Goal: Task Accomplishment & Management: Manage account settings

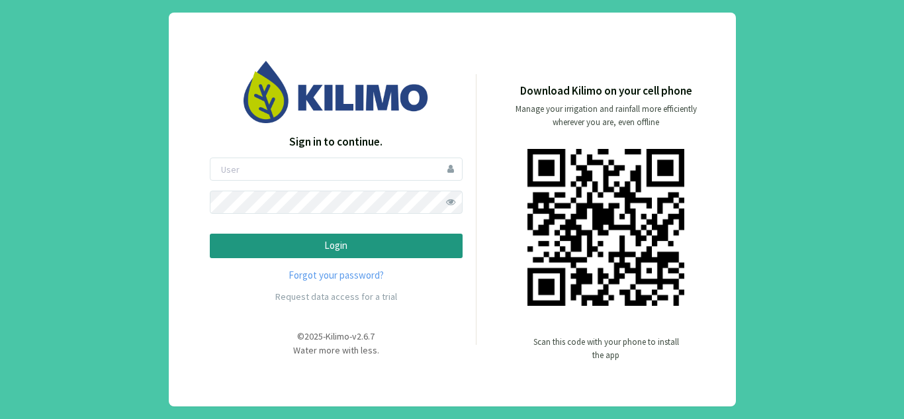
click at [294, 157] on div "Sign in to continue. Login Forgot your password? Request data access for a trial" at bounding box center [336, 222] width 253 height 176
click at [299, 164] on input "email" at bounding box center [336, 169] width 253 height 23
type input "[EMAIL_ADDRESS][DOMAIN_NAME]"
click at [210, 234] on button "Login" at bounding box center [336, 246] width 253 height 24
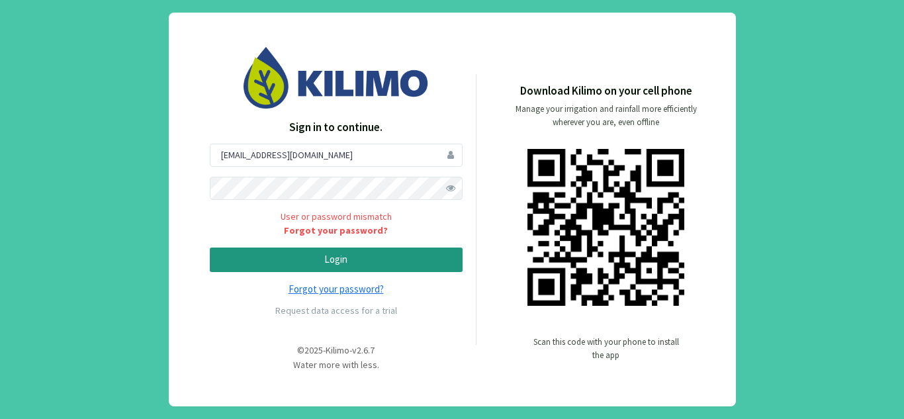
click at [356, 285] on link "Forgot your password?" at bounding box center [336, 289] width 253 height 15
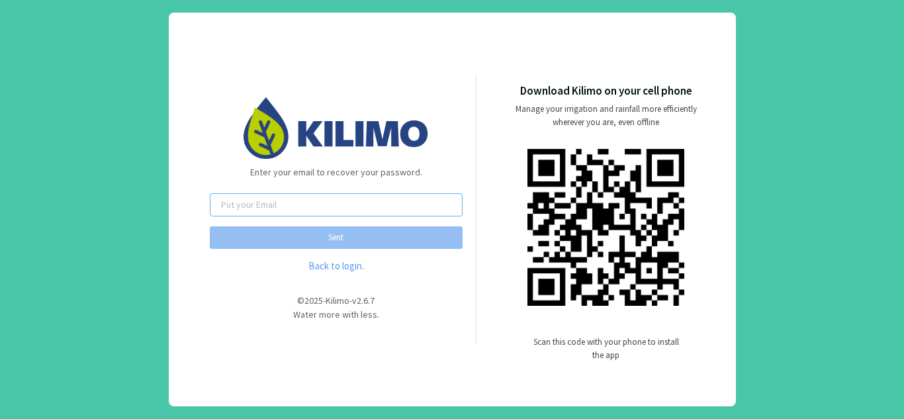
click at [318, 199] on input "email" at bounding box center [336, 204] width 253 height 23
type input "[EMAIL_ADDRESS][DOMAIN_NAME]"
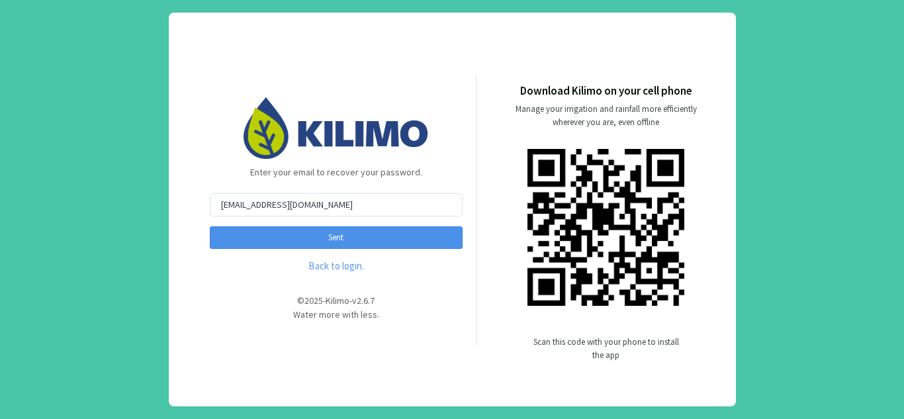
click at [354, 246] on button "Sent" at bounding box center [336, 237] width 253 height 23
click at [353, 244] on button "Sent" at bounding box center [336, 237] width 253 height 23
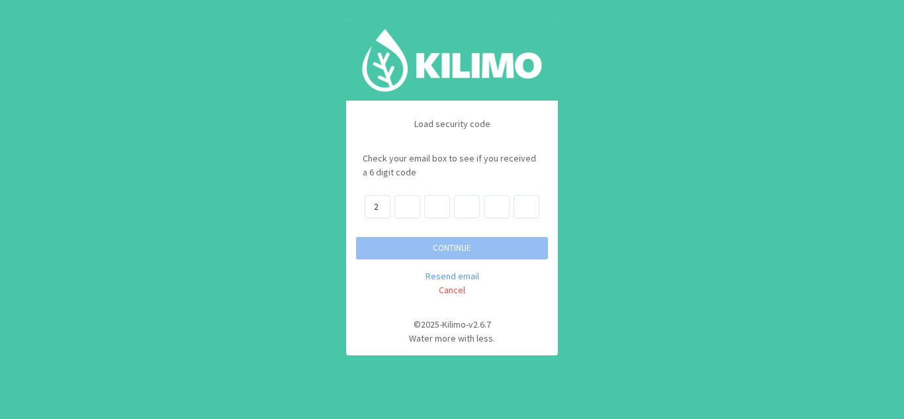
type input "2"
type input "9"
type input "8"
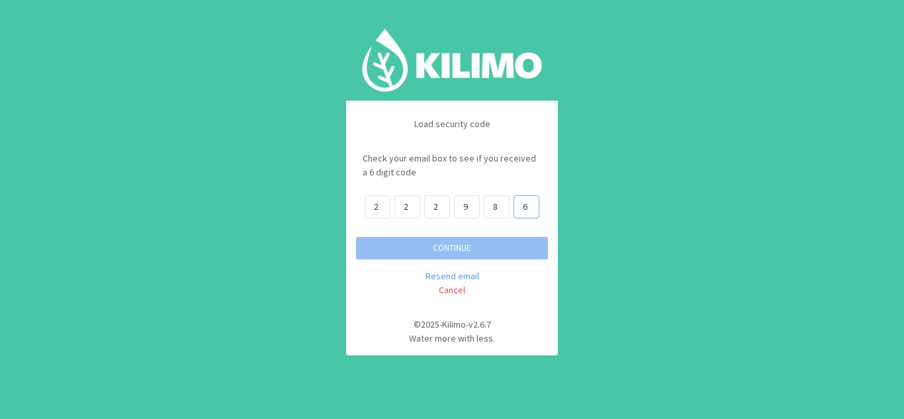
type input "6"
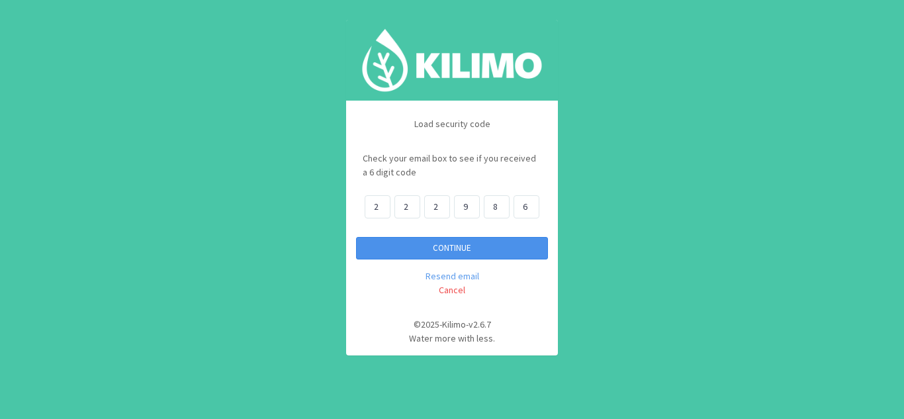
click at [356, 237] on button "CONTINUE" at bounding box center [452, 248] width 192 height 23
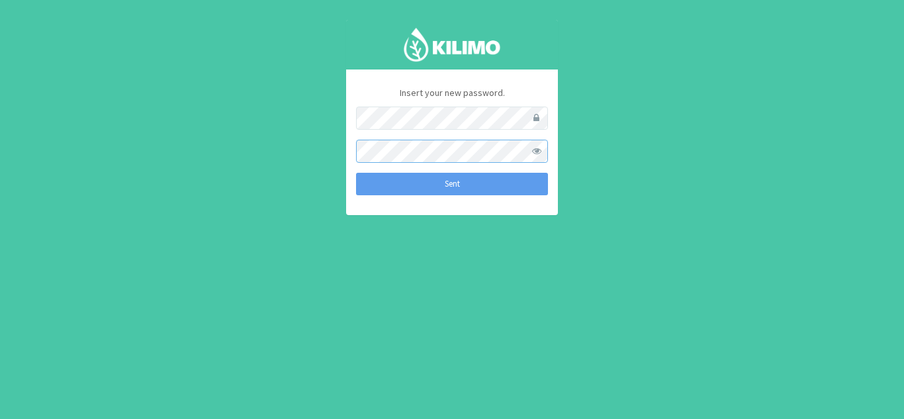
click at [356, 173] on button "Sent" at bounding box center [452, 184] width 192 height 23
click at [467, 206] on div "Insert your new password. Sent Password Recovered × Your password recovered suc…" at bounding box center [452, 143] width 212 height 146
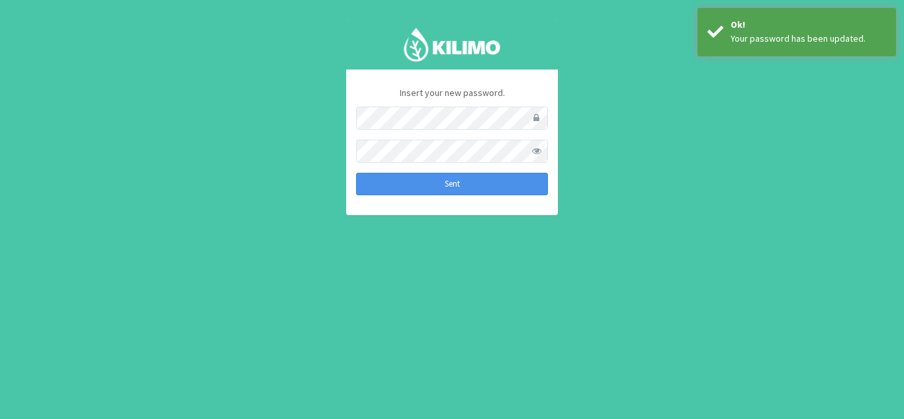
click at [465, 184] on button "Sent" at bounding box center [452, 184] width 192 height 23
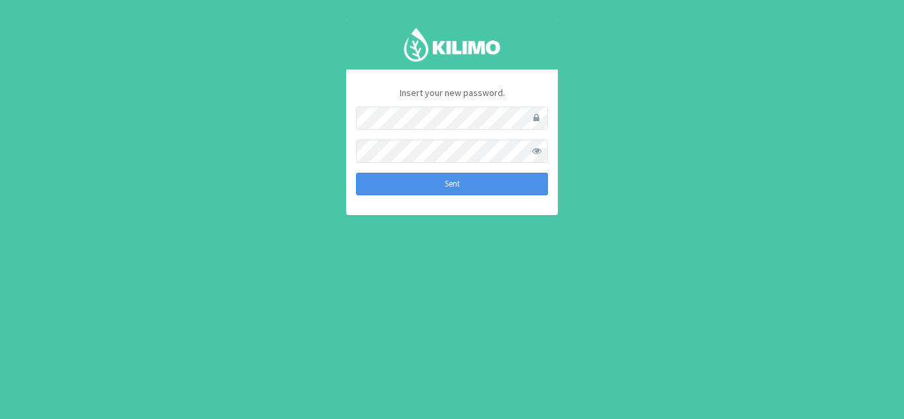
click at [475, 179] on button "Sent" at bounding box center [452, 184] width 192 height 23
click at [455, 209] on div "Insert your new password. Sent Password Recovered × Your password recovered suc…" at bounding box center [452, 143] width 212 height 146
click at [450, 42] on img at bounding box center [451, 44] width 99 height 36
click at [445, 175] on button "Sent" at bounding box center [452, 184] width 192 height 23
click at [458, 36] on img at bounding box center [451, 44] width 99 height 36
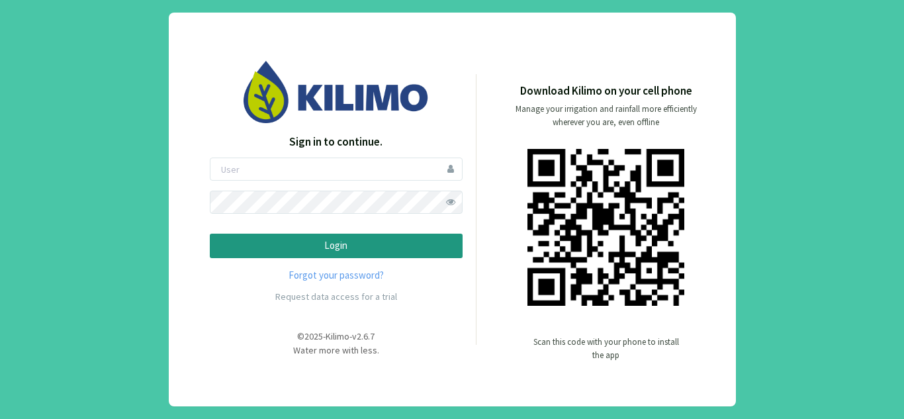
click at [303, 148] on p "Sign in to continue." at bounding box center [336, 142] width 253 height 17
click at [299, 162] on input "email" at bounding box center [336, 169] width 253 height 23
type input "[EMAIL_ADDRESS][DOMAIN_NAME]"
click at [210, 234] on button "Login" at bounding box center [336, 246] width 253 height 24
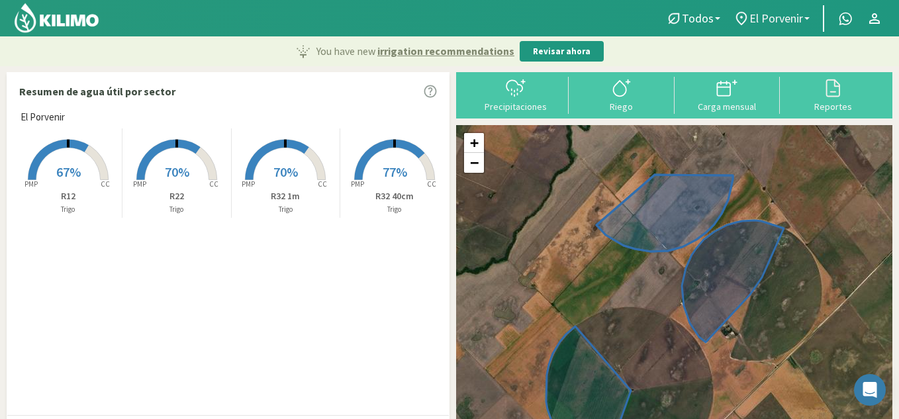
click at [779, 20] on span "El Porvenir" at bounding box center [776, 18] width 54 height 14
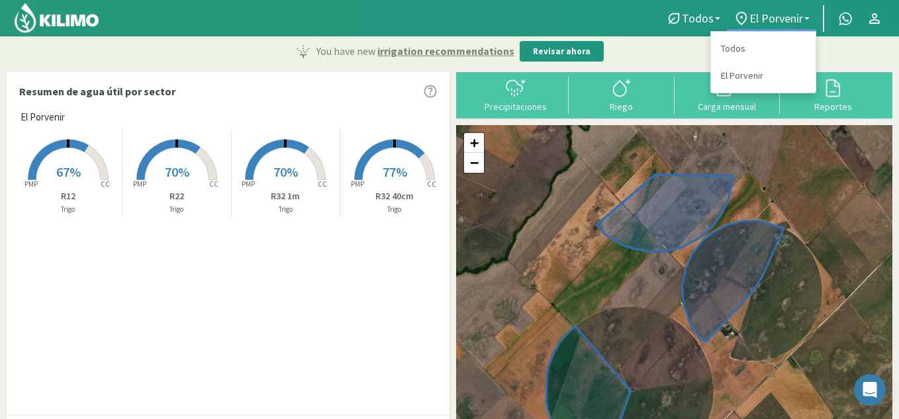
click at [773, 21] on span "El Porvenir" at bounding box center [776, 18] width 54 height 14
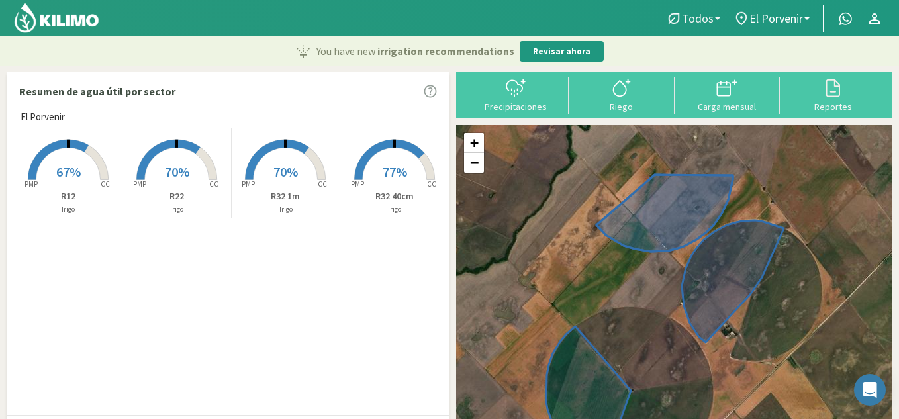
click at [703, 9] on link "Todos" at bounding box center [693, 18] width 68 height 25
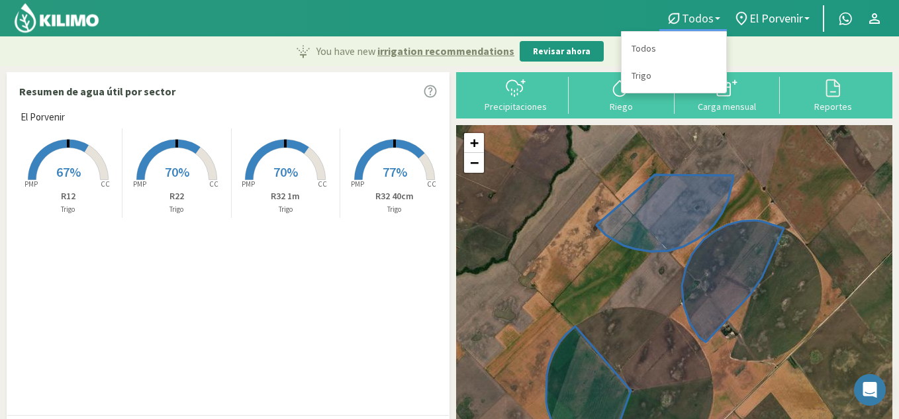
click at [703, 9] on link "Todos" at bounding box center [693, 18] width 68 height 25
